Goal: Task Accomplishment & Management: Use online tool/utility

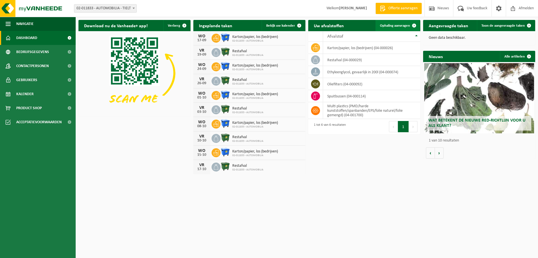
click at [395, 28] on link "Ophaling aanvragen" at bounding box center [398, 25] width 44 height 11
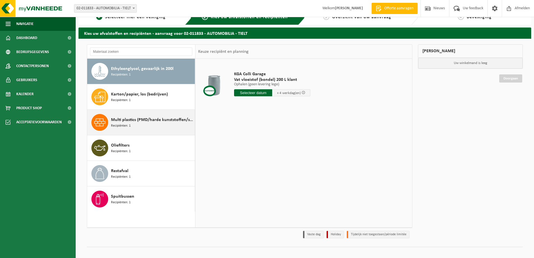
scroll to position [16, 0]
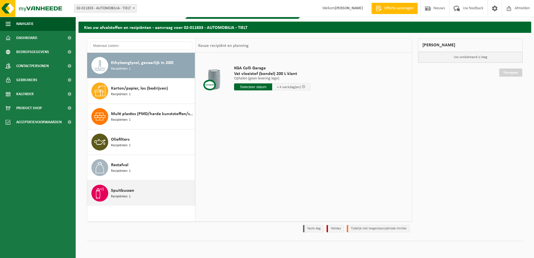
click at [137, 196] on div "Spuitbussen Recipiënten: 1" at bounding box center [152, 192] width 82 height 17
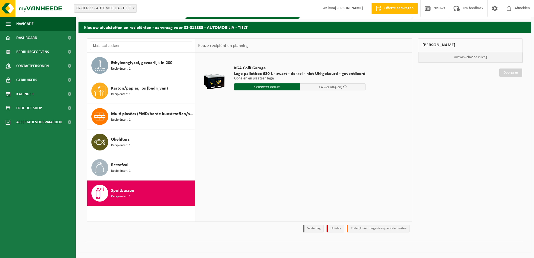
click at [284, 89] on input "text" at bounding box center [267, 86] width 66 height 7
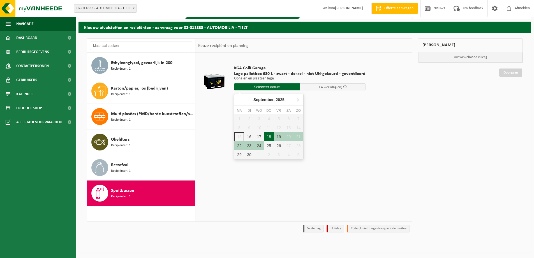
click at [270, 138] on div "18" at bounding box center [269, 136] width 10 height 9
type input "Van 2025-09-18"
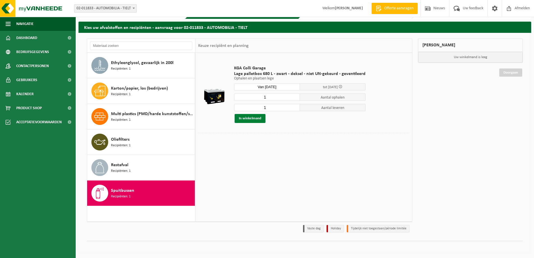
click at [257, 119] on button "In winkelmand" at bounding box center [250, 118] width 31 height 9
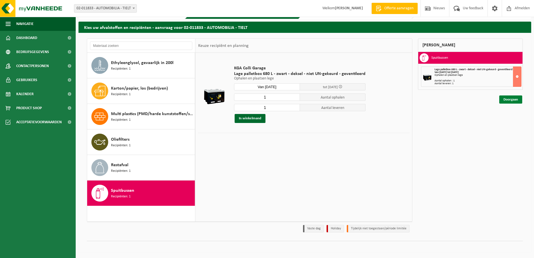
click at [513, 96] on link "Doorgaan" at bounding box center [510, 99] width 23 height 8
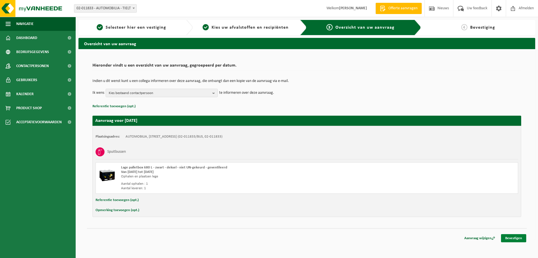
click at [523, 234] on link "Bevestigen" at bounding box center [513, 238] width 25 height 8
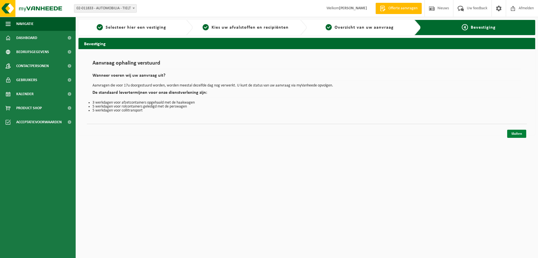
click at [517, 132] on link "Sluiten" at bounding box center [516, 134] width 19 height 8
